Goal: Download file/media

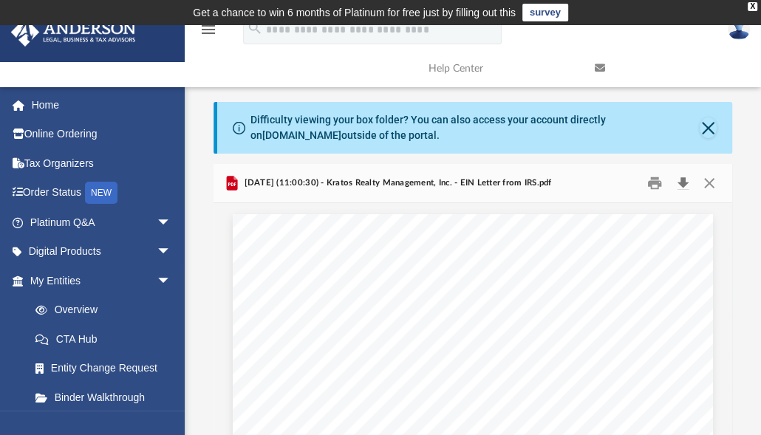
click at [682, 180] on button "Download" at bounding box center [682, 183] width 27 height 23
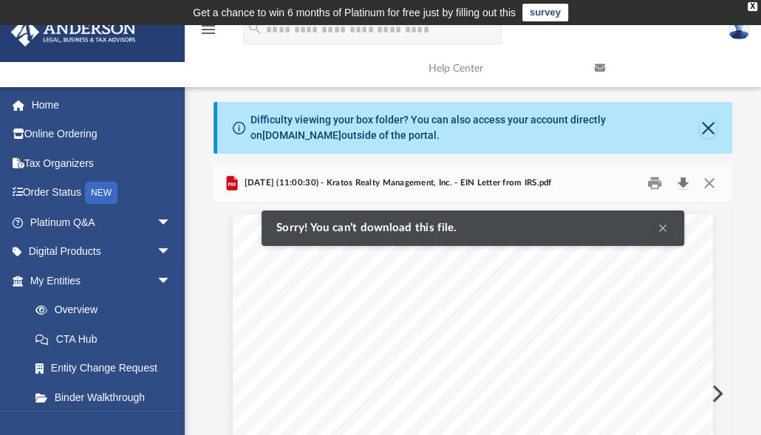
click at [681, 180] on button "Download" at bounding box center [682, 183] width 27 height 23
click at [658, 224] on button "Clear Notification" at bounding box center [663, 228] width 18 height 18
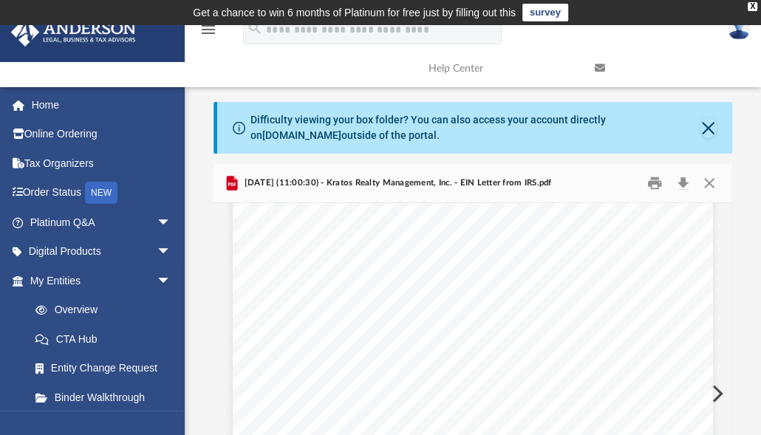
scroll to position [118, 0]
click at [706, 183] on button "Close" at bounding box center [709, 183] width 27 height 23
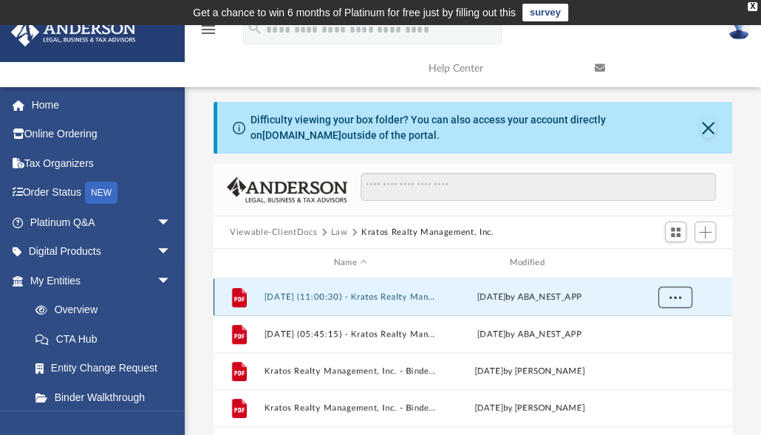
click at [671, 291] on button "More options" at bounding box center [675, 297] width 34 height 22
click at [655, 349] on li "Download" at bounding box center [661, 350] width 43 height 16
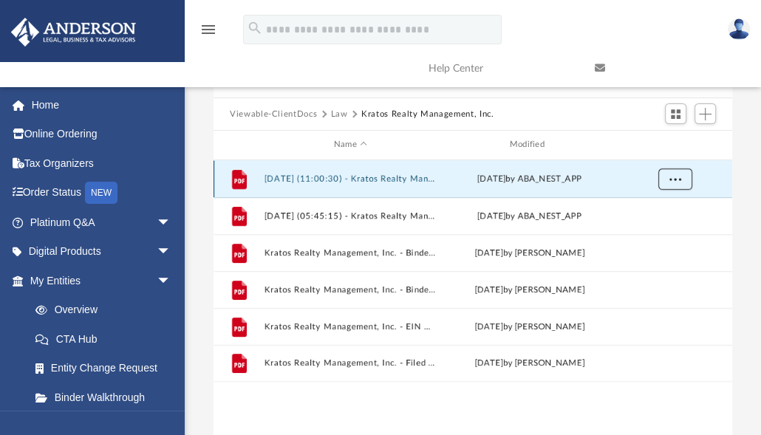
click at [674, 177] on span "More options" at bounding box center [675, 178] width 12 height 8
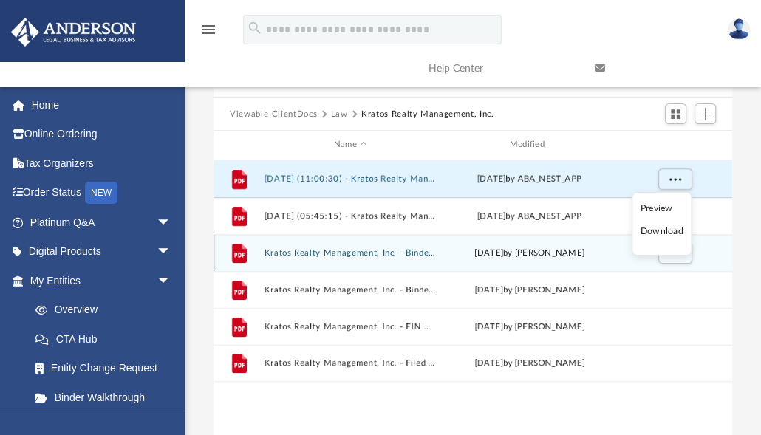
click at [662, 234] on li "Download" at bounding box center [661, 232] width 43 height 16
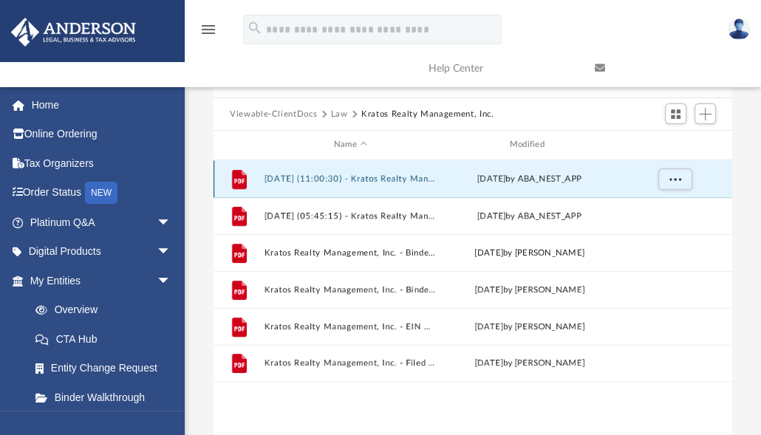
click at [561, 182] on div "yesterday by ABA_NEST_APP" at bounding box center [529, 178] width 173 height 13
drag, startPoint x: 561, startPoint y: 182, endPoint x: 601, endPoint y: 180, distance: 39.2
click at [601, 180] on div "yesterday by ABA_NEST_APP" at bounding box center [529, 178] width 173 height 13
click at [672, 178] on span "More options" at bounding box center [675, 178] width 12 height 8
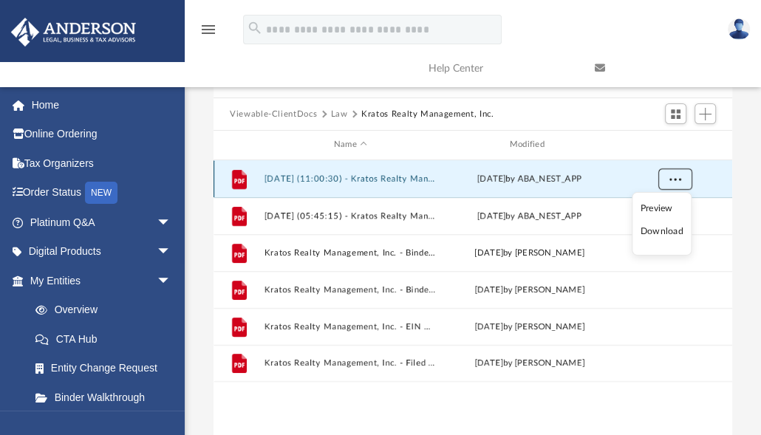
click at [672, 178] on span "More options" at bounding box center [675, 178] width 12 height 8
click at [341, 175] on button "2025.08.11 (11:00:30) - Kratos Realty Management, Inc. - EIN Letter from IRS.pdf" at bounding box center [350, 179] width 173 height 10
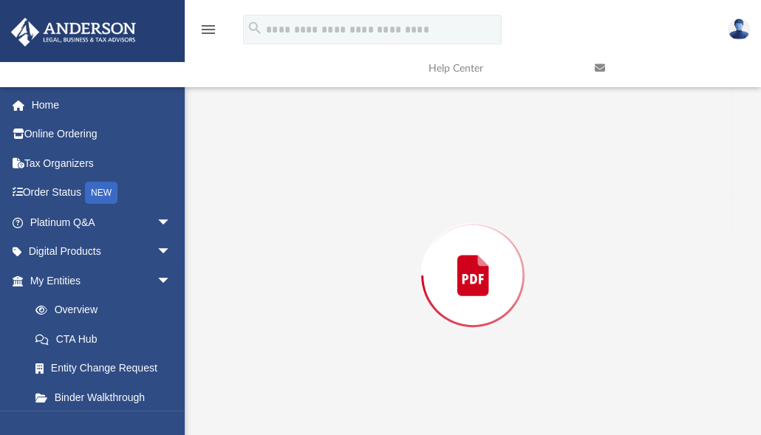
scroll to position [149, 0]
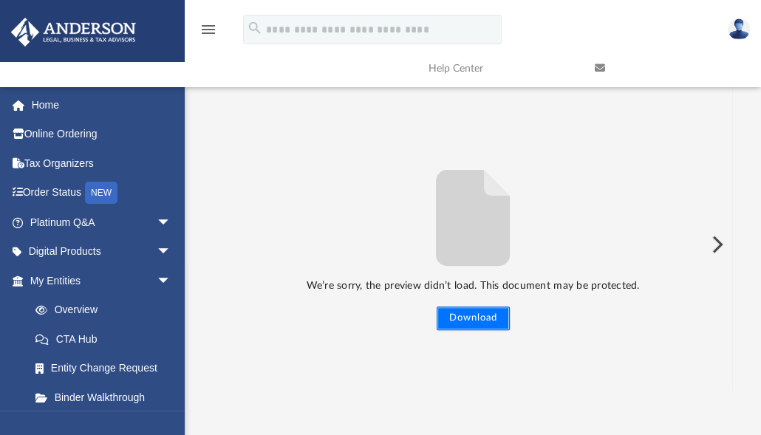
click at [466, 320] on button "Download" at bounding box center [473, 319] width 73 height 24
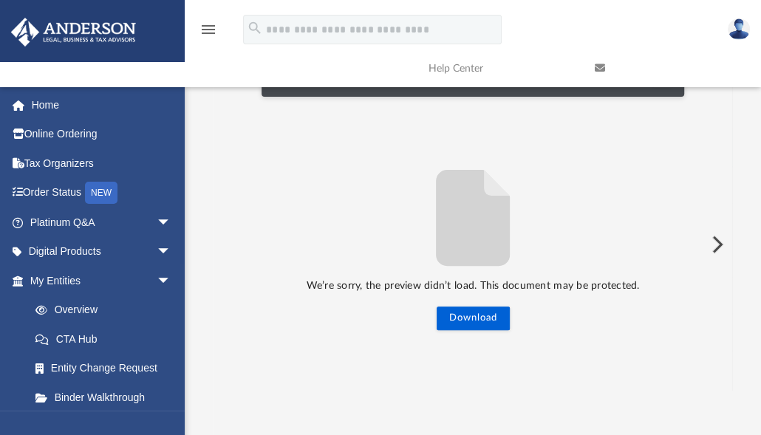
click at [712, 250] on button "Preview" at bounding box center [716, 244] width 33 height 41
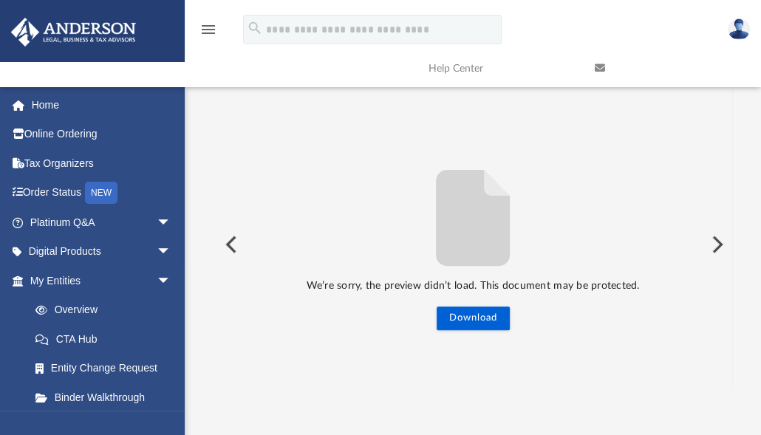
scroll to position [0, 0]
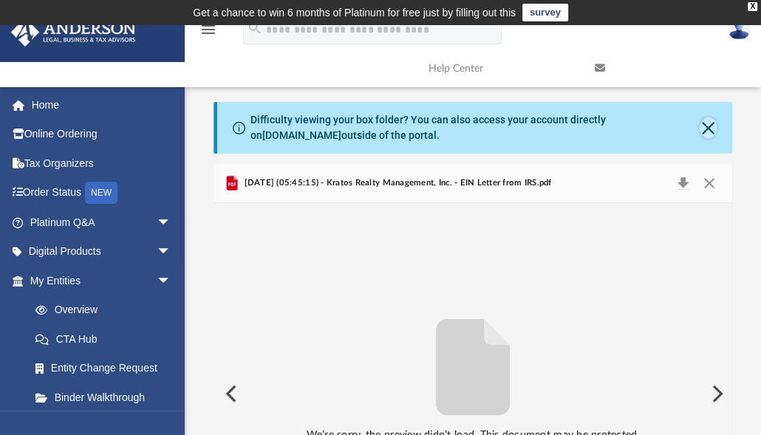
click at [706, 119] on button "Close" at bounding box center [708, 127] width 17 height 21
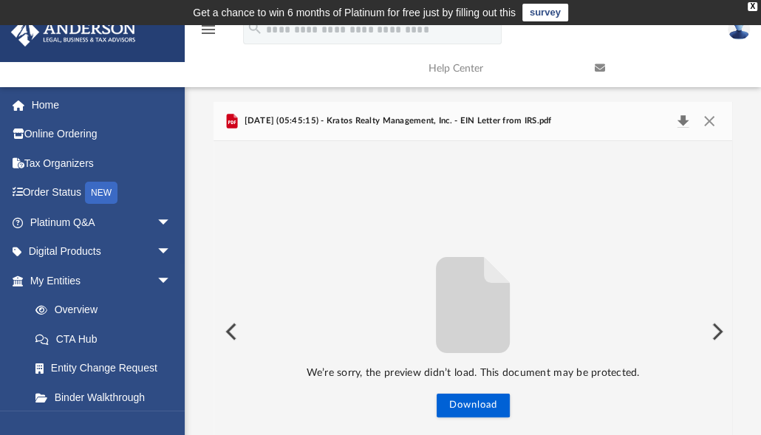
click at [685, 120] on button "Download" at bounding box center [682, 121] width 27 height 21
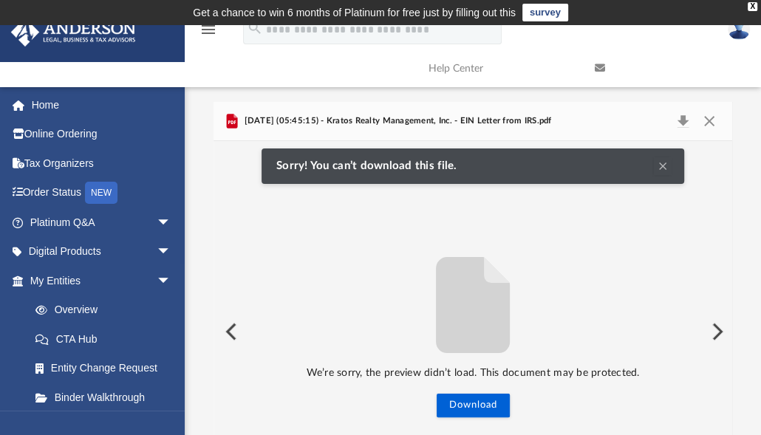
click at [662, 165] on button "Clear Notification" at bounding box center [663, 166] width 18 height 18
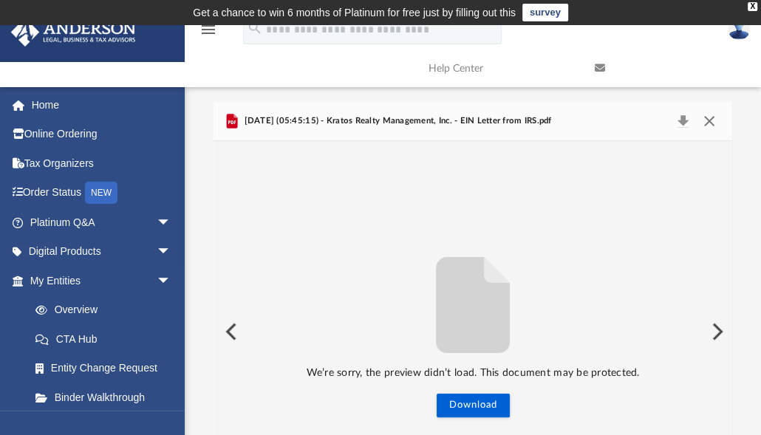
click at [709, 124] on button "Close" at bounding box center [709, 121] width 27 height 21
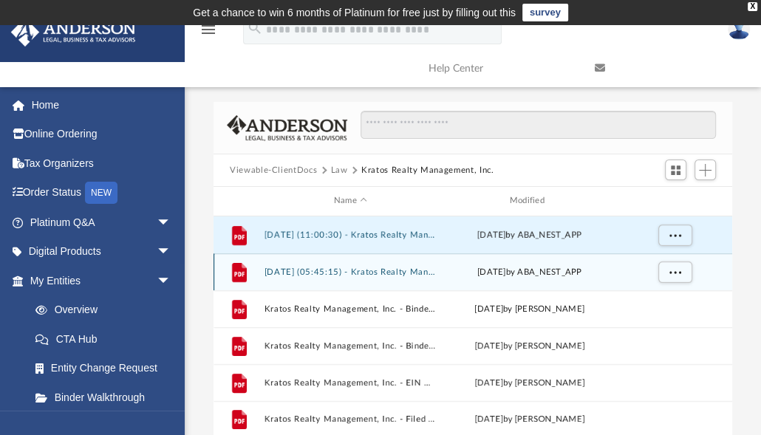
click at [617, 267] on div "File 2025.08.12 (05:45:15) - Kratos Realty Management, Inc. - EIN Letter from I…" at bounding box center [472, 271] width 519 height 37
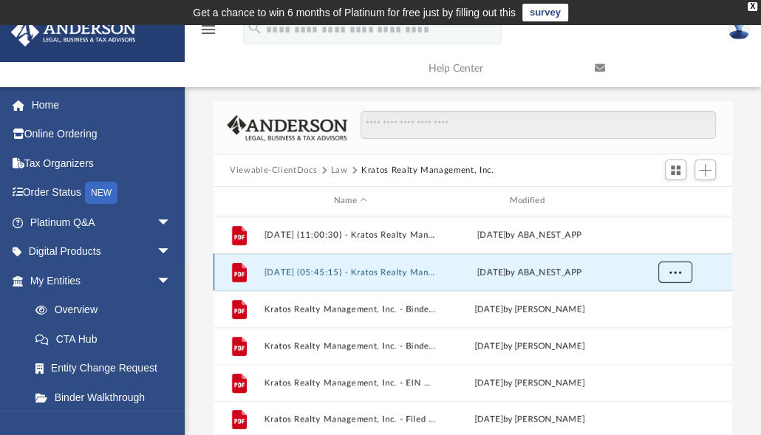
click at [670, 269] on span "More options" at bounding box center [675, 271] width 12 height 8
click at [570, 269] on div "today by ABA_NEST_APP" at bounding box center [529, 271] width 173 height 13
click at [672, 266] on button "More options" at bounding box center [675, 272] width 34 height 22
click at [666, 295] on li "Preview" at bounding box center [661, 302] width 43 height 16
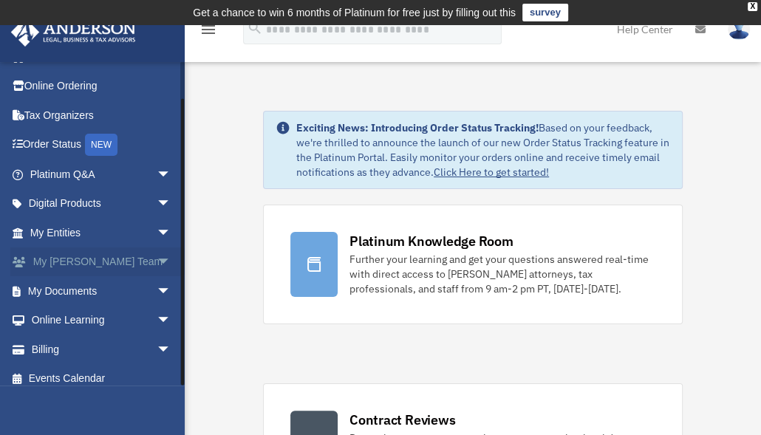
scroll to position [33, 0]
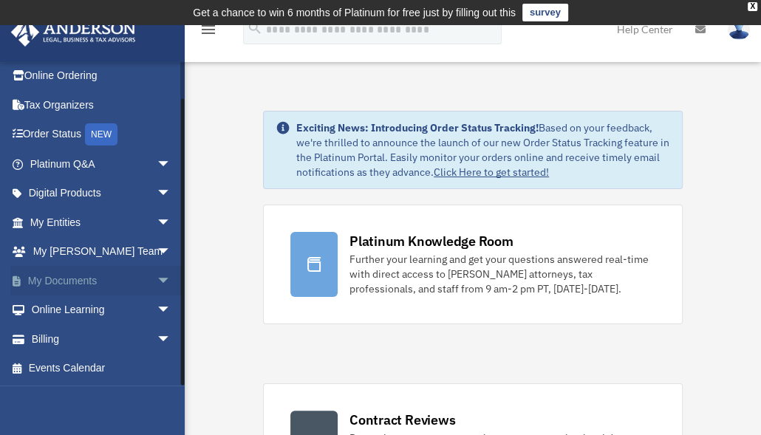
click at [157, 273] on span "arrow_drop_down" at bounding box center [172, 281] width 30 height 30
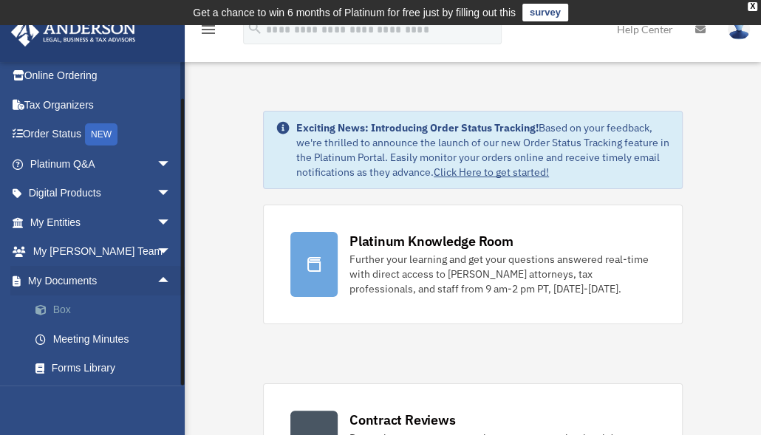
click at [66, 303] on link "Box" at bounding box center [107, 310] width 173 height 30
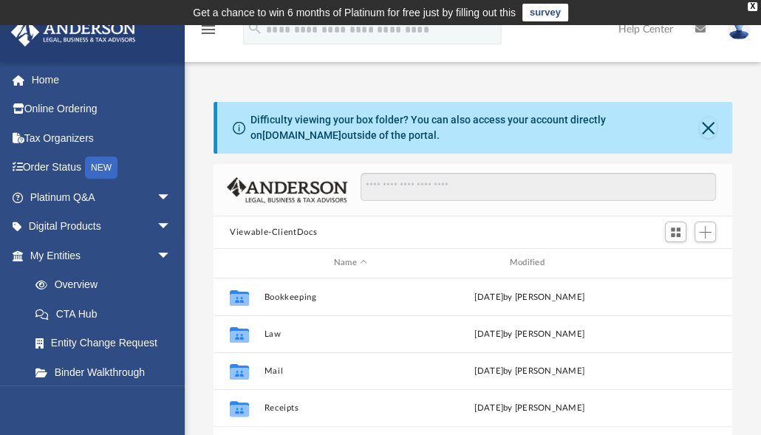
scroll to position [327, 509]
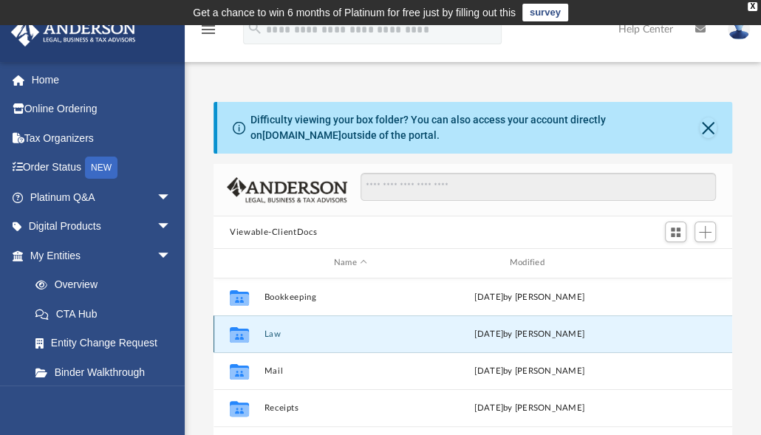
click at [293, 332] on button "Law" at bounding box center [350, 334] width 173 height 10
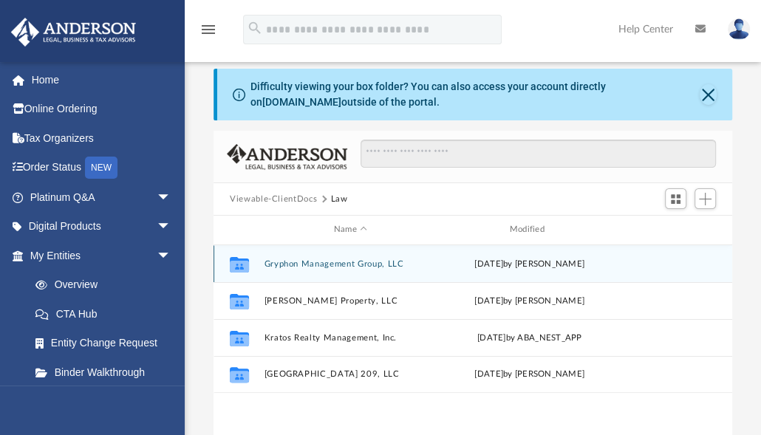
scroll to position [118, 0]
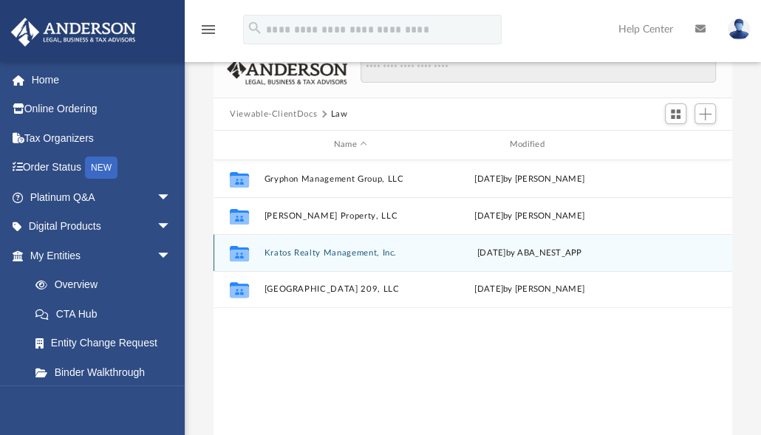
click at [384, 253] on button "Kratos Realty Management, Inc." at bounding box center [350, 253] width 173 height 10
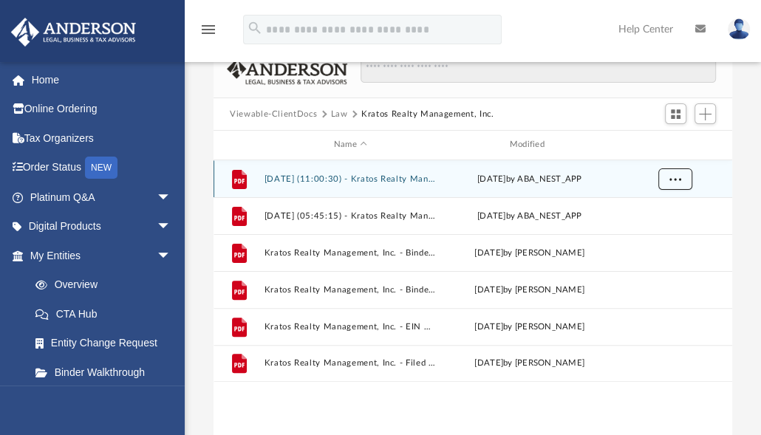
click at [670, 177] on span "More options" at bounding box center [675, 178] width 12 height 8
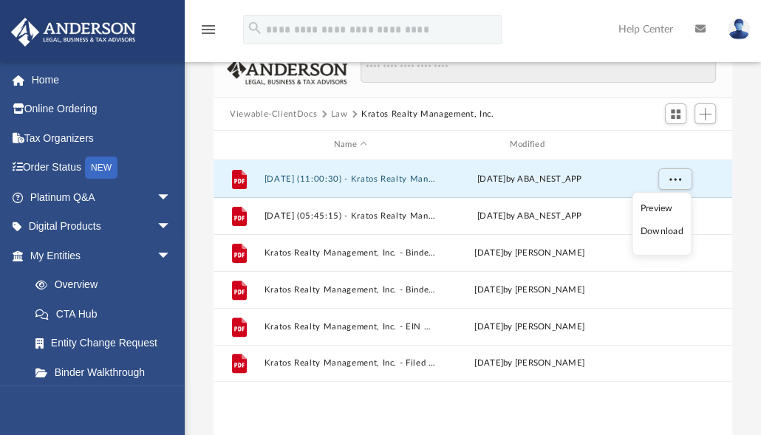
click at [654, 233] on li "Download" at bounding box center [661, 232] width 43 height 16
click at [676, 176] on span "More options" at bounding box center [675, 178] width 12 height 8
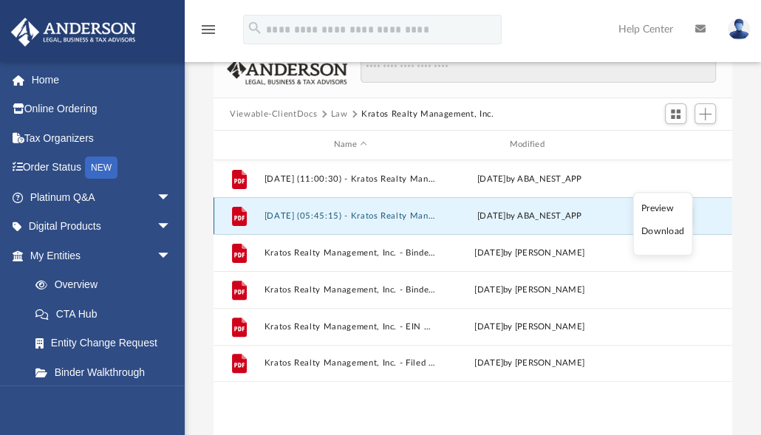
click at [414, 217] on button "2025.08.12 (05:45:15) - Kratos Realty Management, Inc. - EIN Letter from IRS.pdf" at bounding box center [350, 216] width 173 height 10
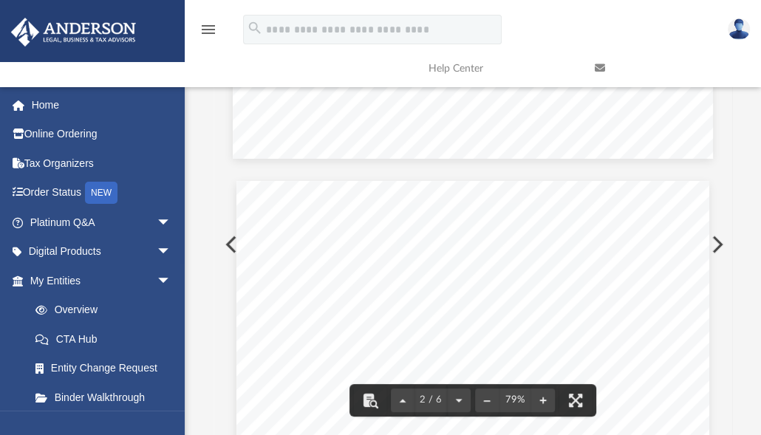
scroll to position [1064, 0]
